Goal: Navigation & Orientation: Find specific page/section

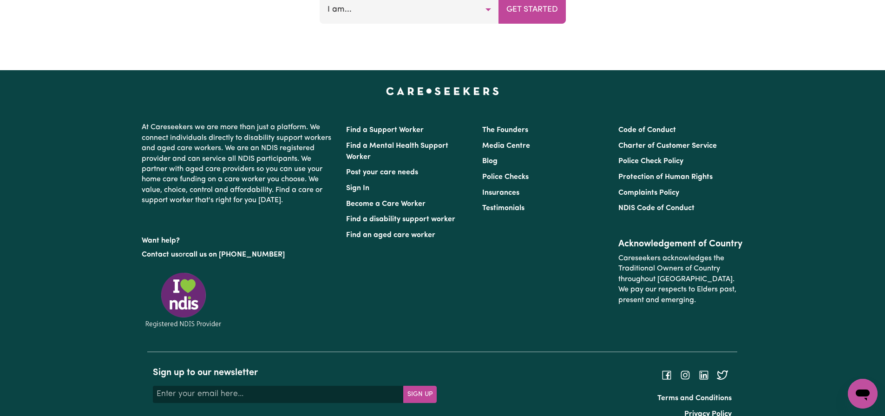
scroll to position [4030, 0]
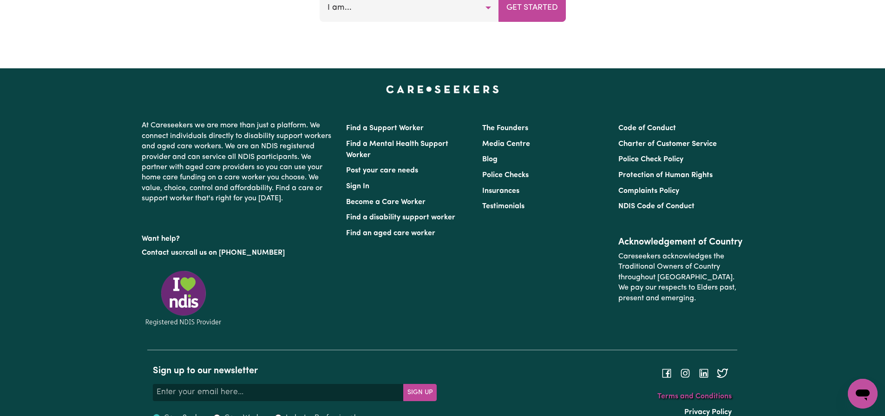
click at [700, 393] on link "Terms and Conditions" at bounding box center [695, 396] width 74 height 7
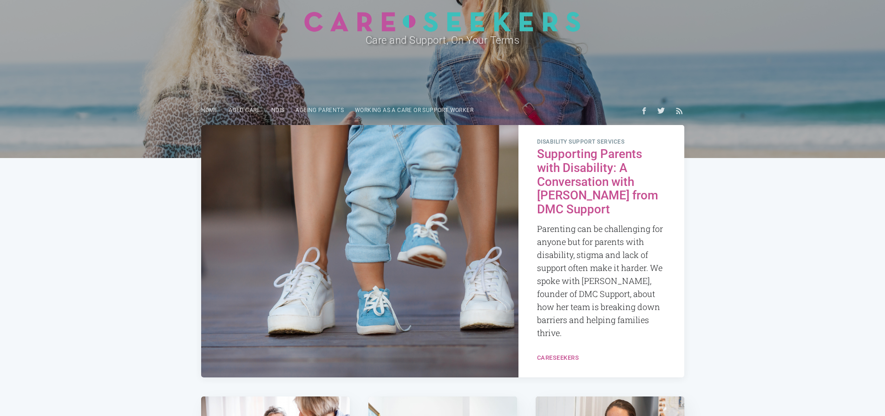
scroll to position [80, 0]
